Goal: Information Seeking & Learning: Learn about a topic

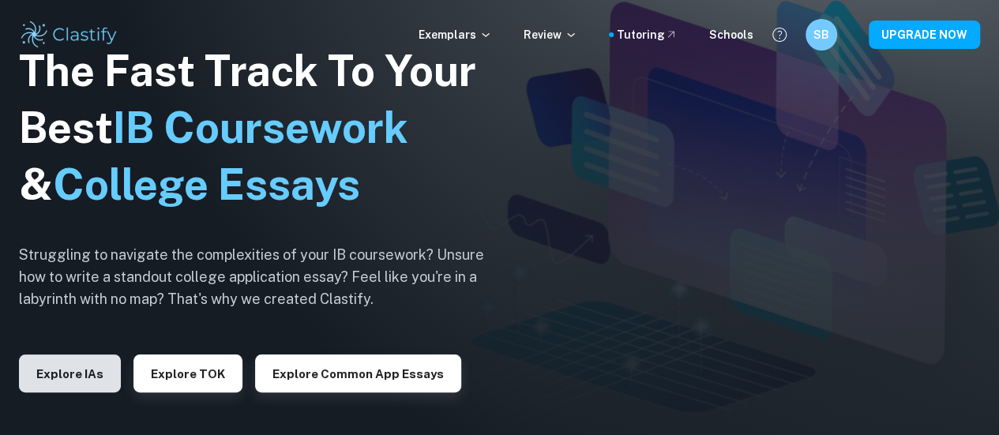
click at [84, 358] on button "Explore IAs" at bounding box center [70, 373] width 102 height 38
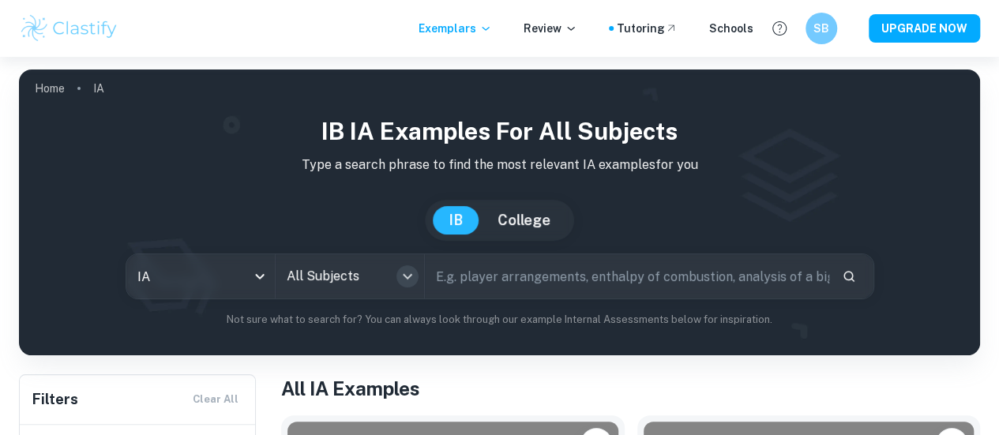
click at [417, 274] on icon "Open" at bounding box center [407, 276] width 19 height 19
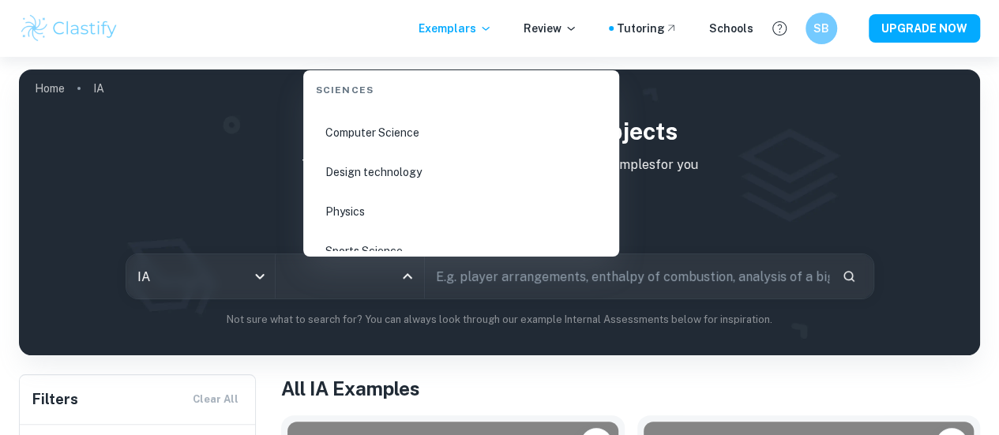
scroll to position [2447, 0]
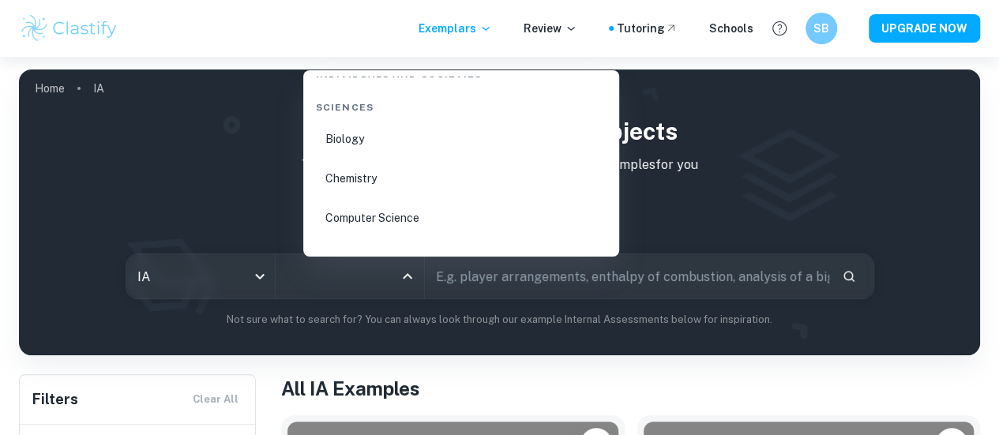
click at [405, 187] on li "Chemistry" at bounding box center [460, 178] width 303 height 36
type input "Chemistry"
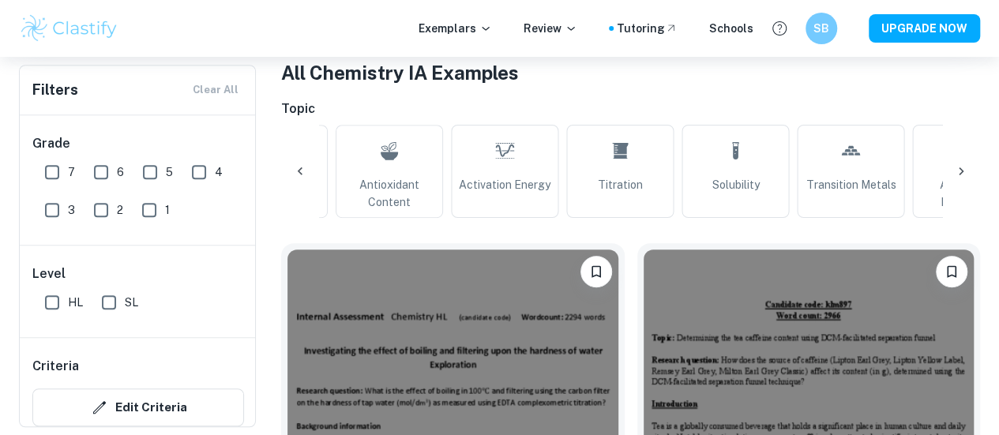
scroll to position [0, 1252]
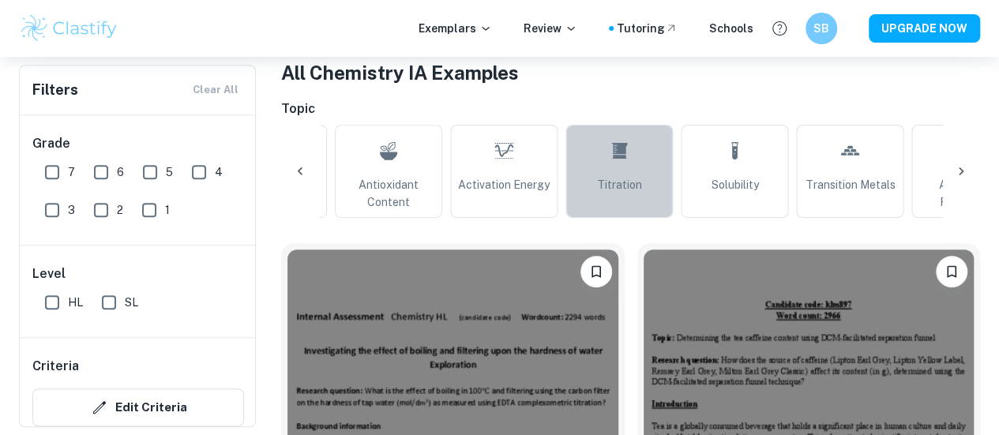
click at [619, 193] on span "Titration" at bounding box center [619, 184] width 45 height 17
type input "Titration"
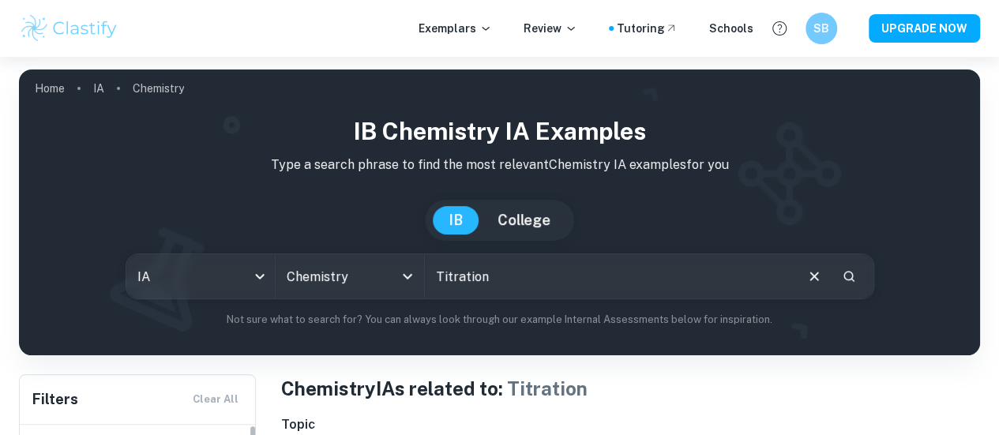
scroll to position [412, 0]
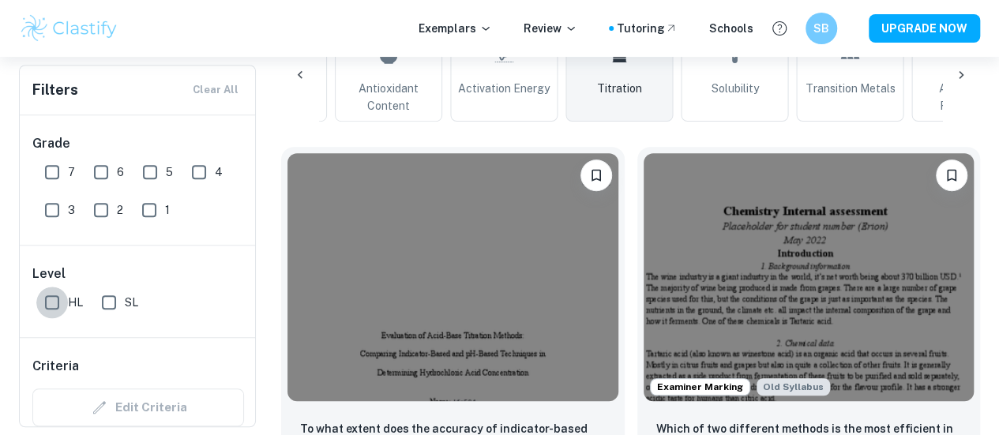
click at [66, 307] on input "HL" at bounding box center [52, 303] width 32 height 32
checkbox input "true"
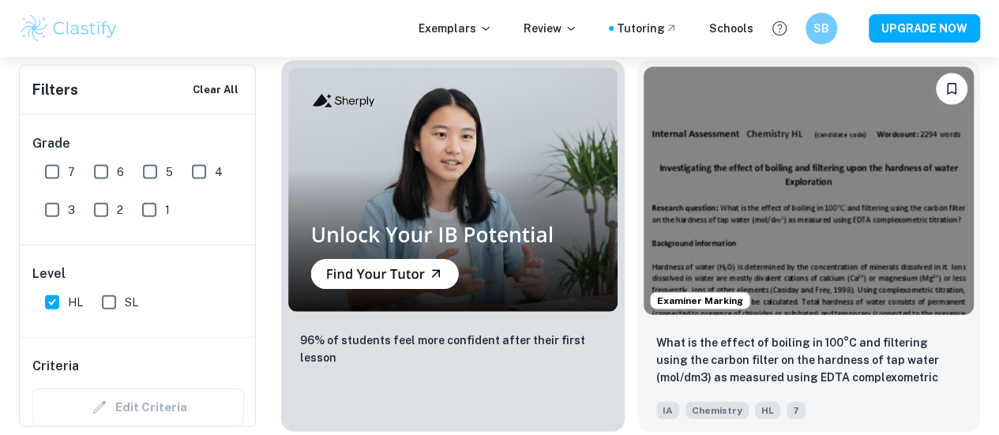
scroll to position [1688, 0]
click at [369, 21] on div "Exemplars Review Tutoring Schools SB UPGRADE NOW" at bounding box center [499, 29] width 999 height 32
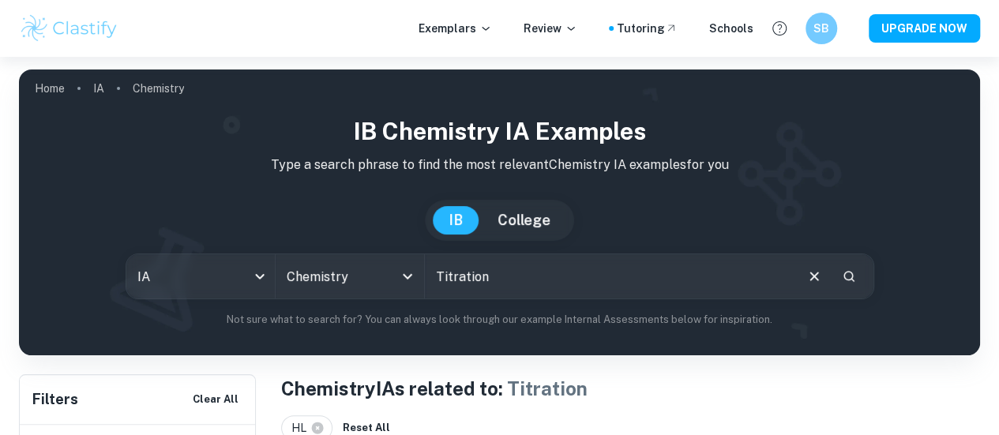
scroll to position [88, 0]
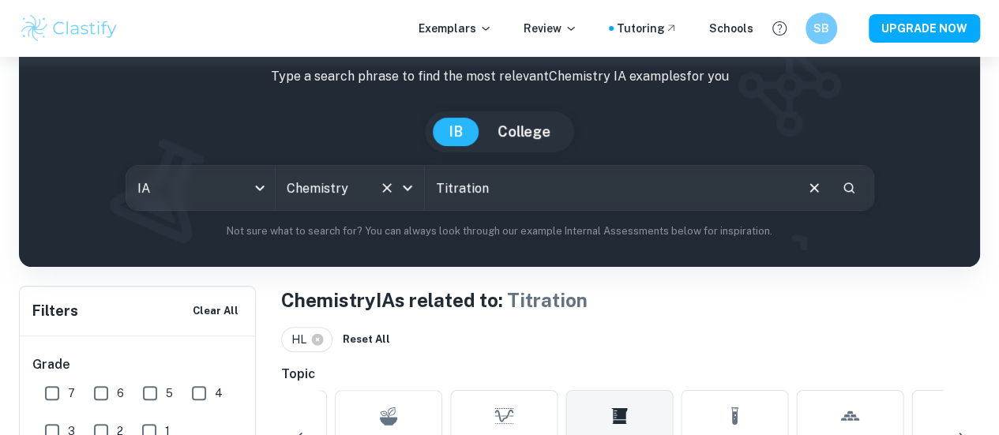
drag, startPoint x: 513, startPoint y: 195, endPoint x: 427, endPoint y: 200, distance: 86.2
click at [427, 200] on div "IA ia All Subjects Chemistry All Subjects Titration ​" at bounding box center [500, 188] width 748 height 46
click at [417, 190] on icon "Open" at bounding box center [407, 187] width 19 height 19
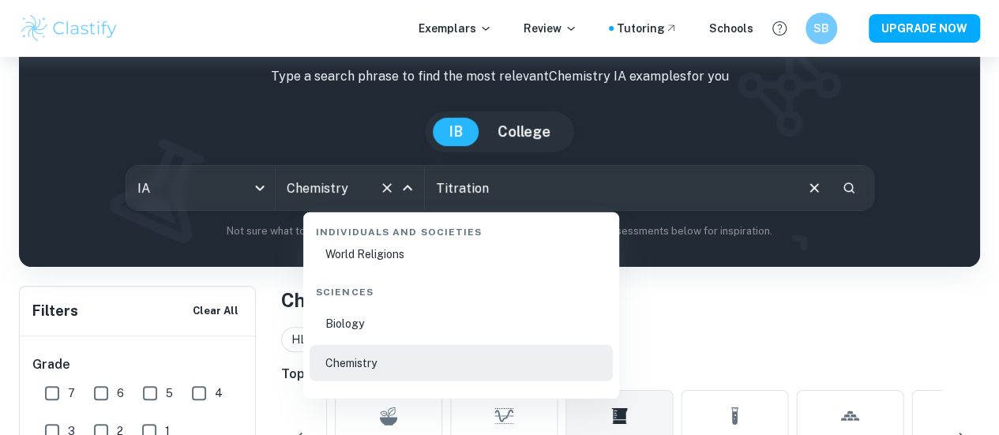
scroll to position [2404, 0]
click at [452, 328] on li "Biology" at bounding box center [460, 324] width 303 height 36
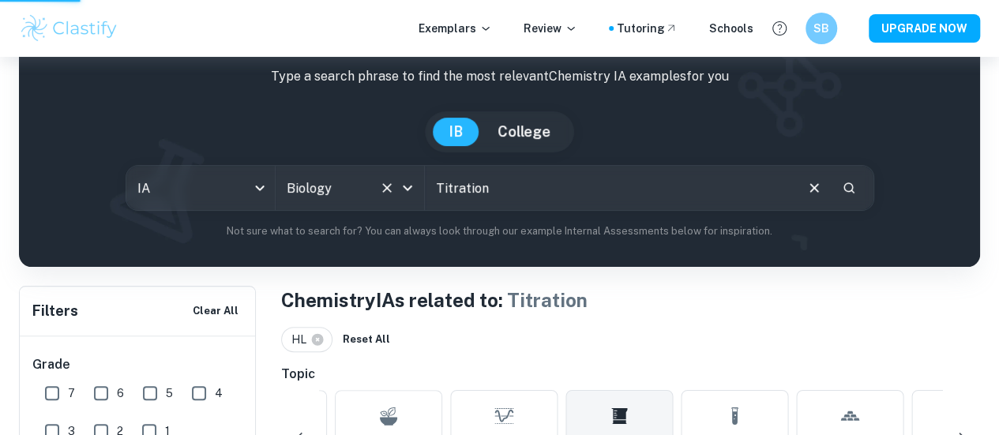
type input "Biology"
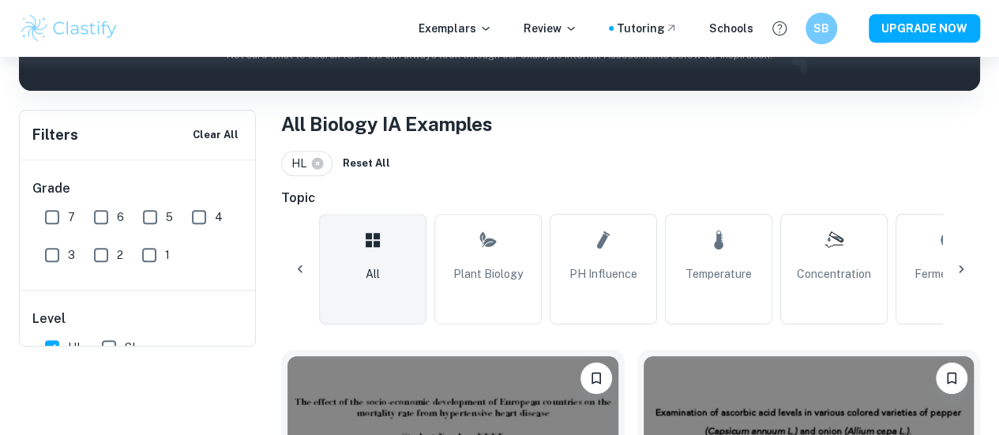
scroll to position [47, 0]
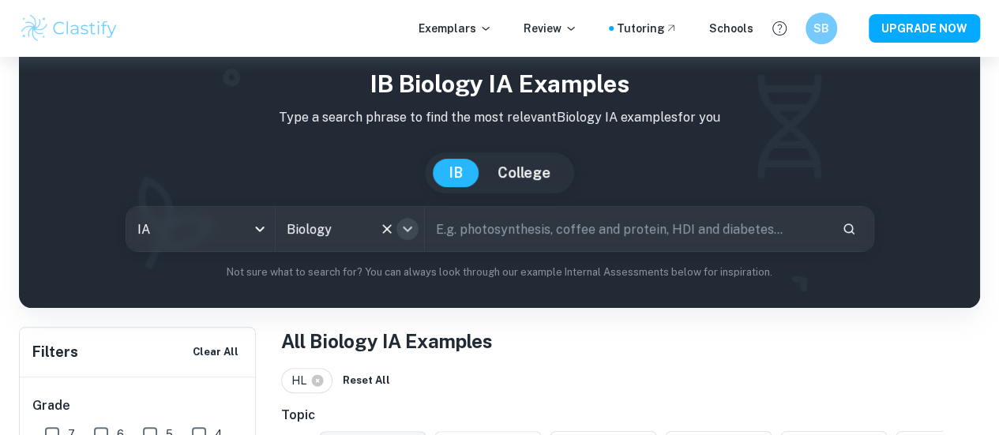
click at [417, 237] on icon "Open" at bounding box center [407, 228] width 19 height 19
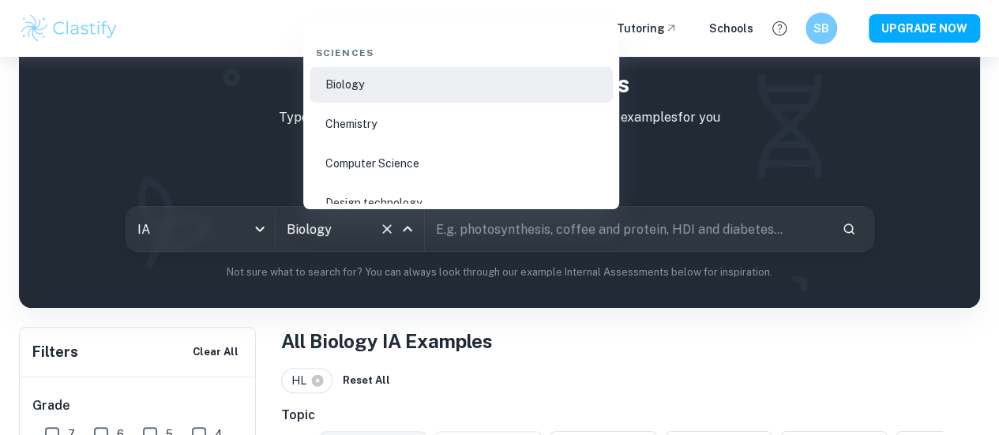
scroll to position [2456, 0]
click at [481, 129] on li "Chemistry" at bounding box center [460, 122] width 303 height 36
type input "Chemistry"
